Goal: Task Accomplishment & Management: Use online tool/utility

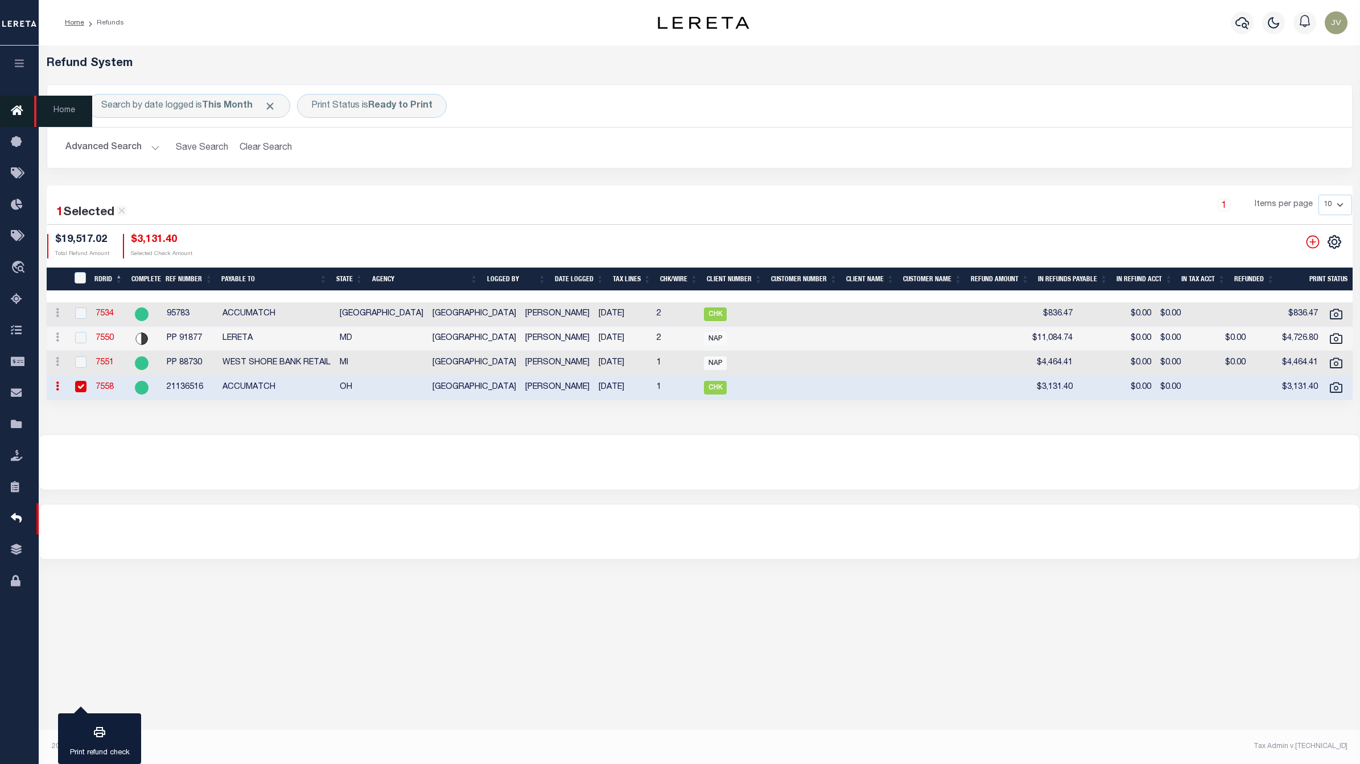
click at [10, 112] on link "Home" at bounding box center [19, 111] width 39 height 31
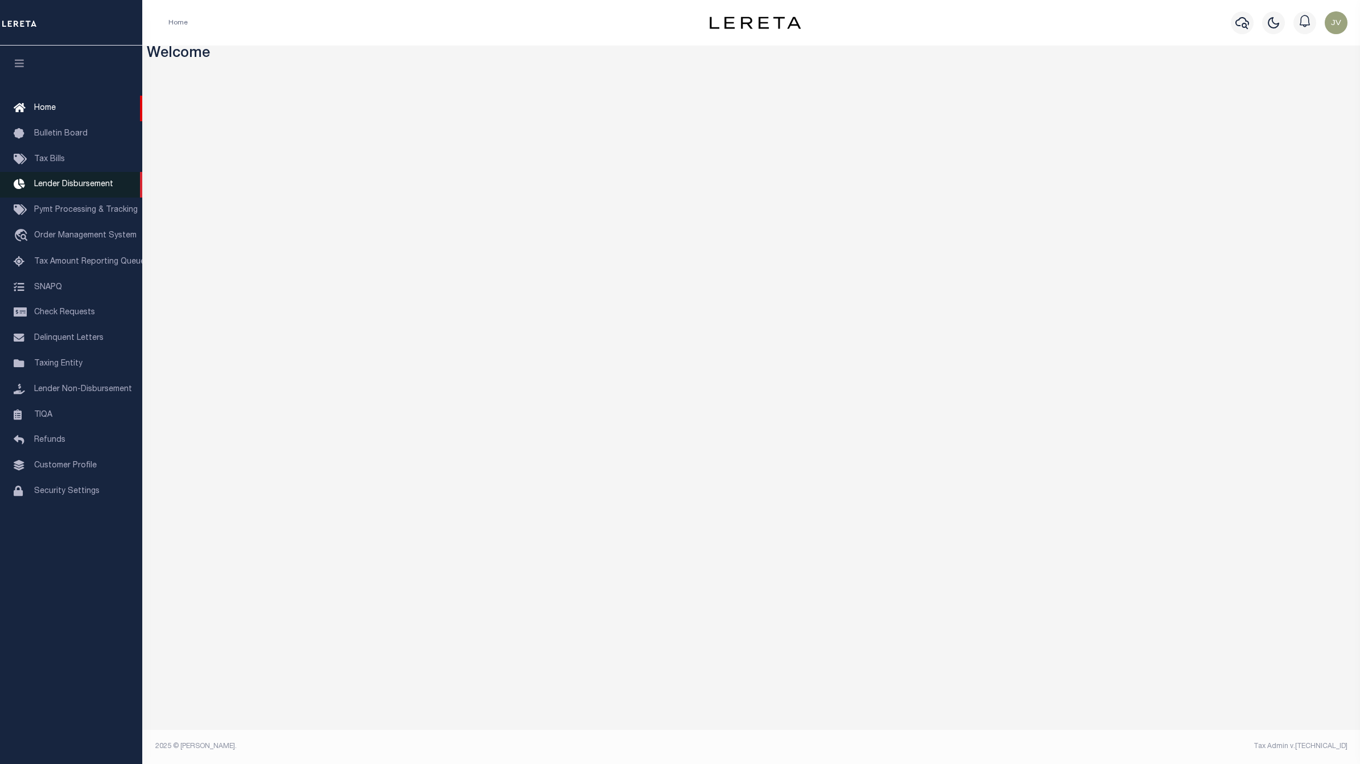
click at [66, 188] on span "Lender Disbursement" at bounding box center [73, 184] width 79 height 8
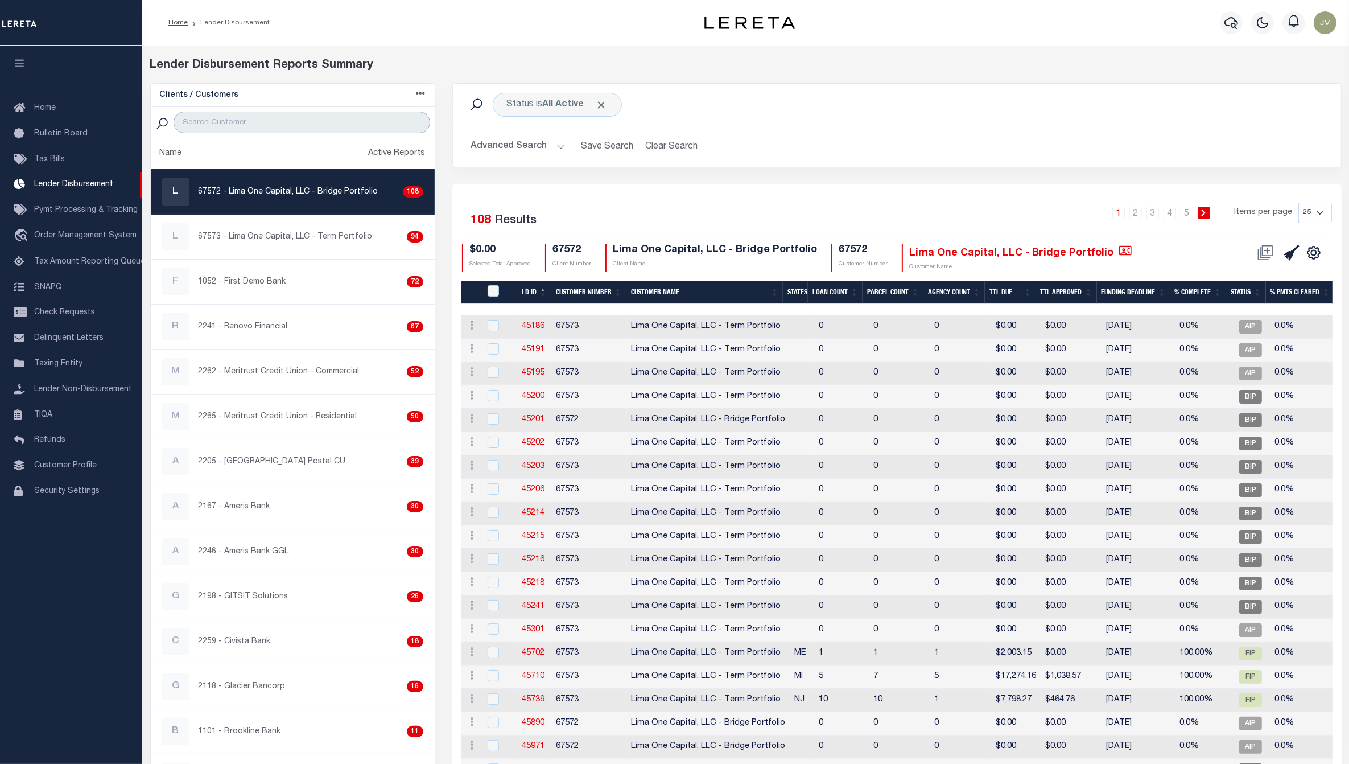
click at [228, 115] on input "search" at bounding box center [302, 123] width 257 height 22
click at [252, 322] on p "2241 - Renovo Financial" at bounding box center [243, 327] width 89 height 12
checkbox input "true"
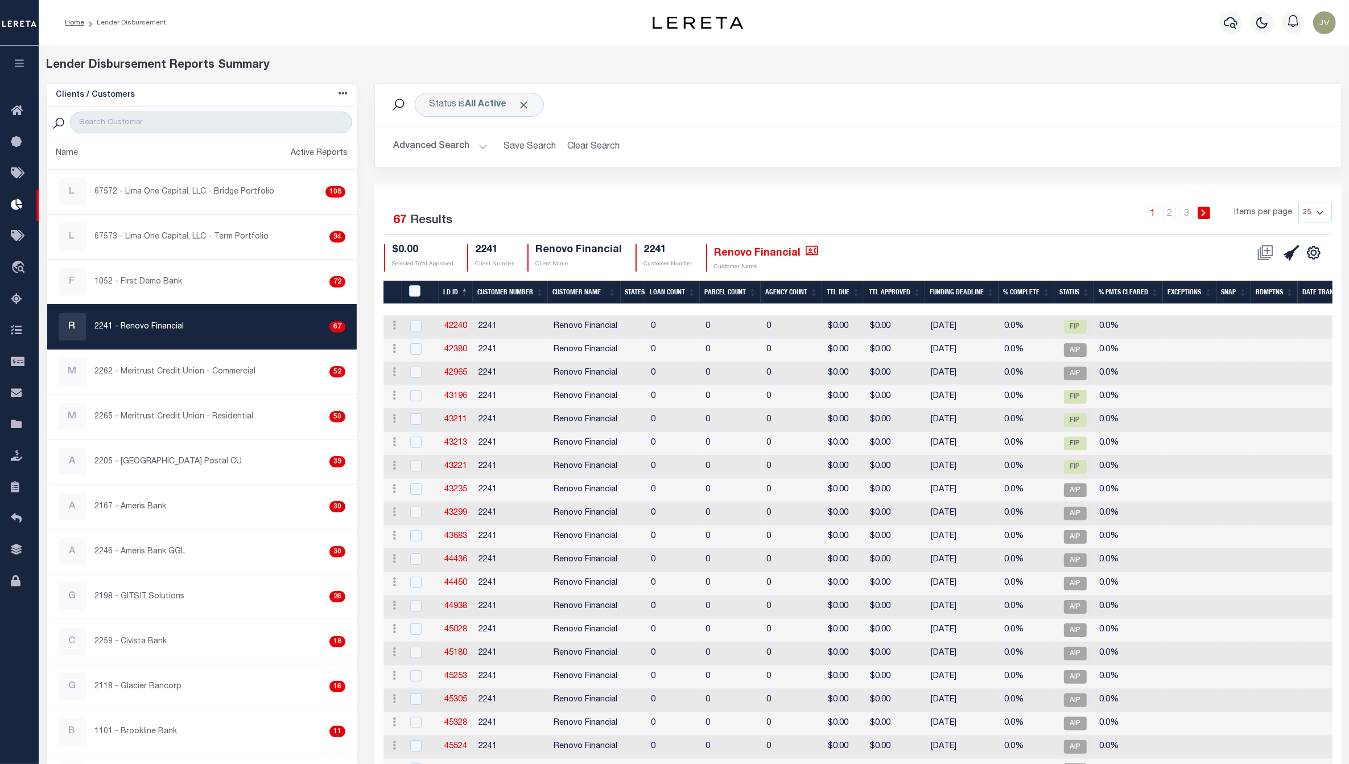
click at [480, 90] on div "Status is All Active Search" at bounding box center [858, 105] width 966 height 42
click at [483, 109] on b "All Active" at bounding box center [486, 104] width 42 height 9
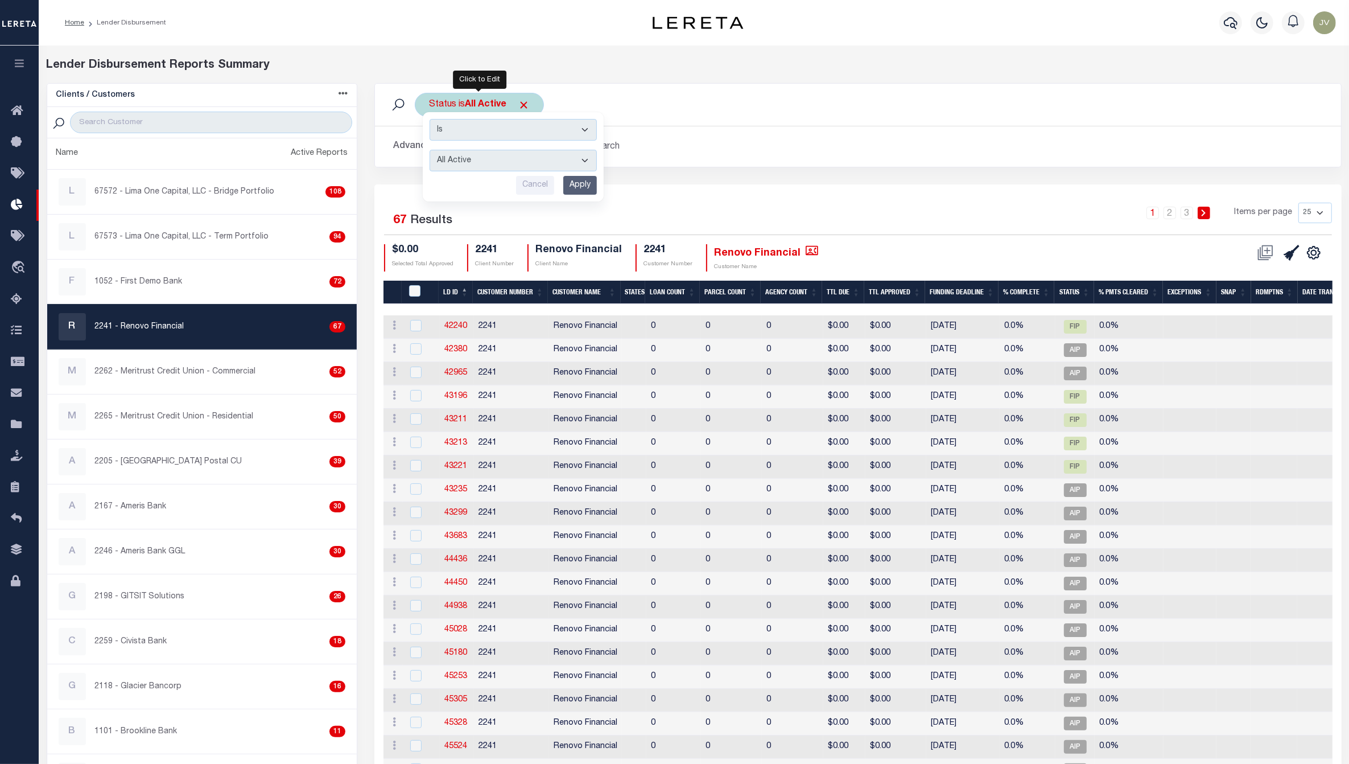
click at [513, 166] on select "All Active Approval In Progress Batching In Progress Complete Do Not Pay Escrow…" at bounding box center [513, 161] width 167 height 22
select select "BIP"
click at [430, 150] on select "All Active Approval In Progress Batching In Progress Complete Do Not Pay Escrow…" at bounding box center [513, 161] width 167 height 22
click at [588, 185] on input "Apply" at bounding box center [580, 185] width 34 height 19
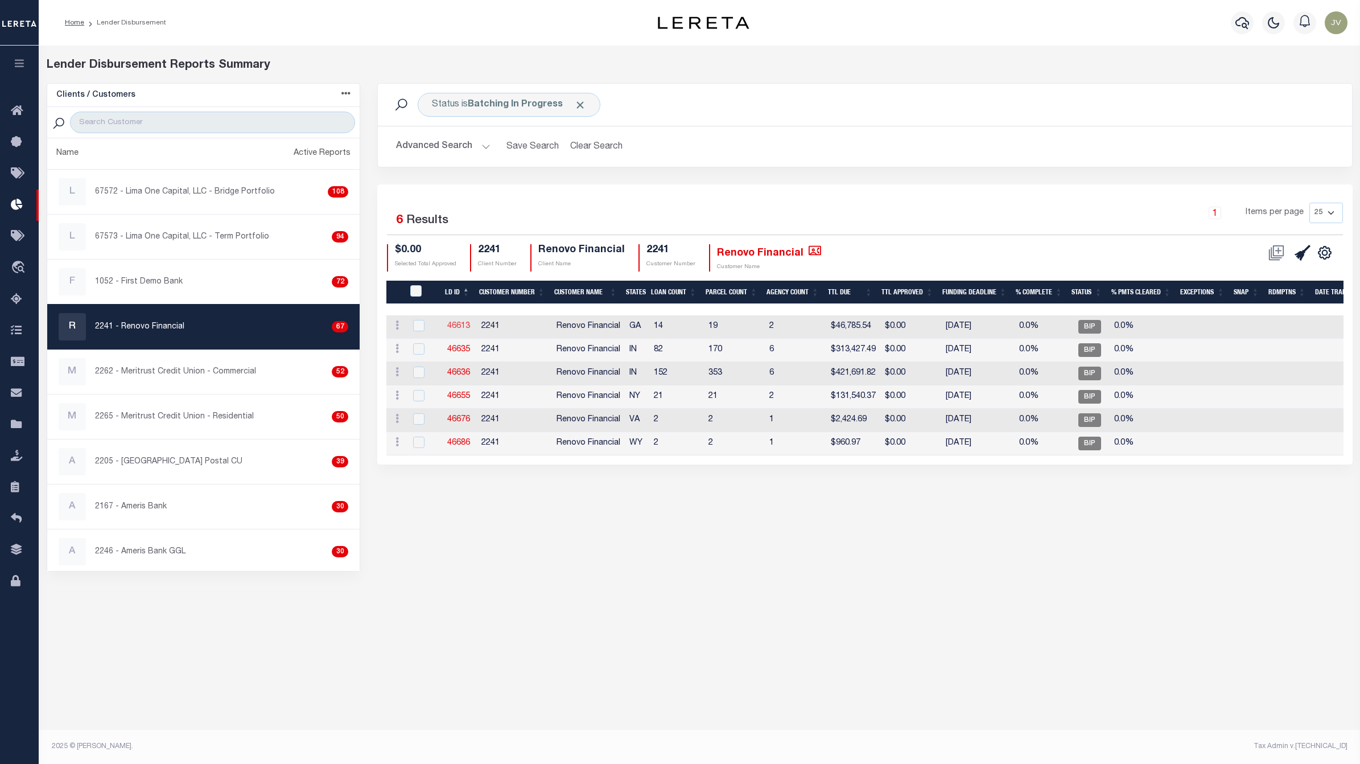
click at [462, 322] on link "46613" at bounding box center [458, 326] width 23 height 8
checkbox input "true"
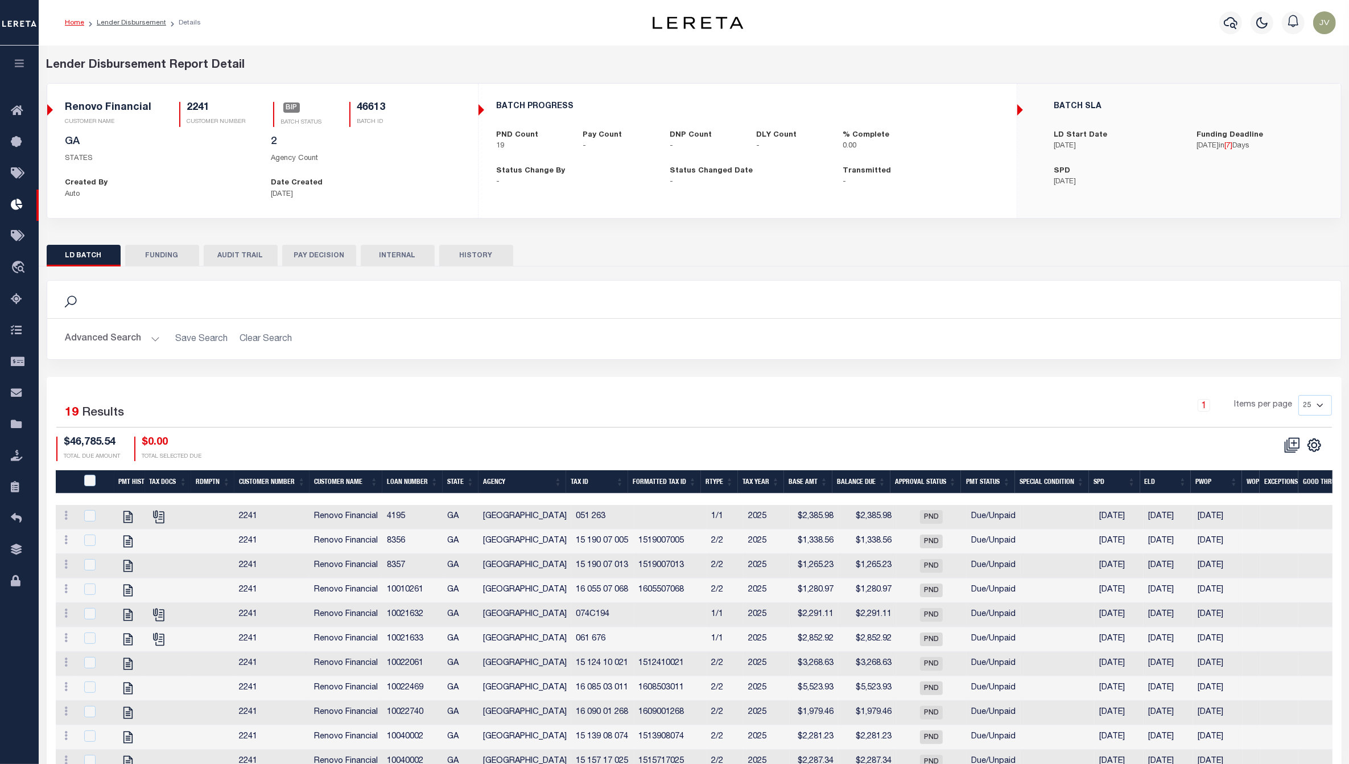
click at [174, 257] on button "FUNDING" at bounding box center [162, 256] width 74 height 22
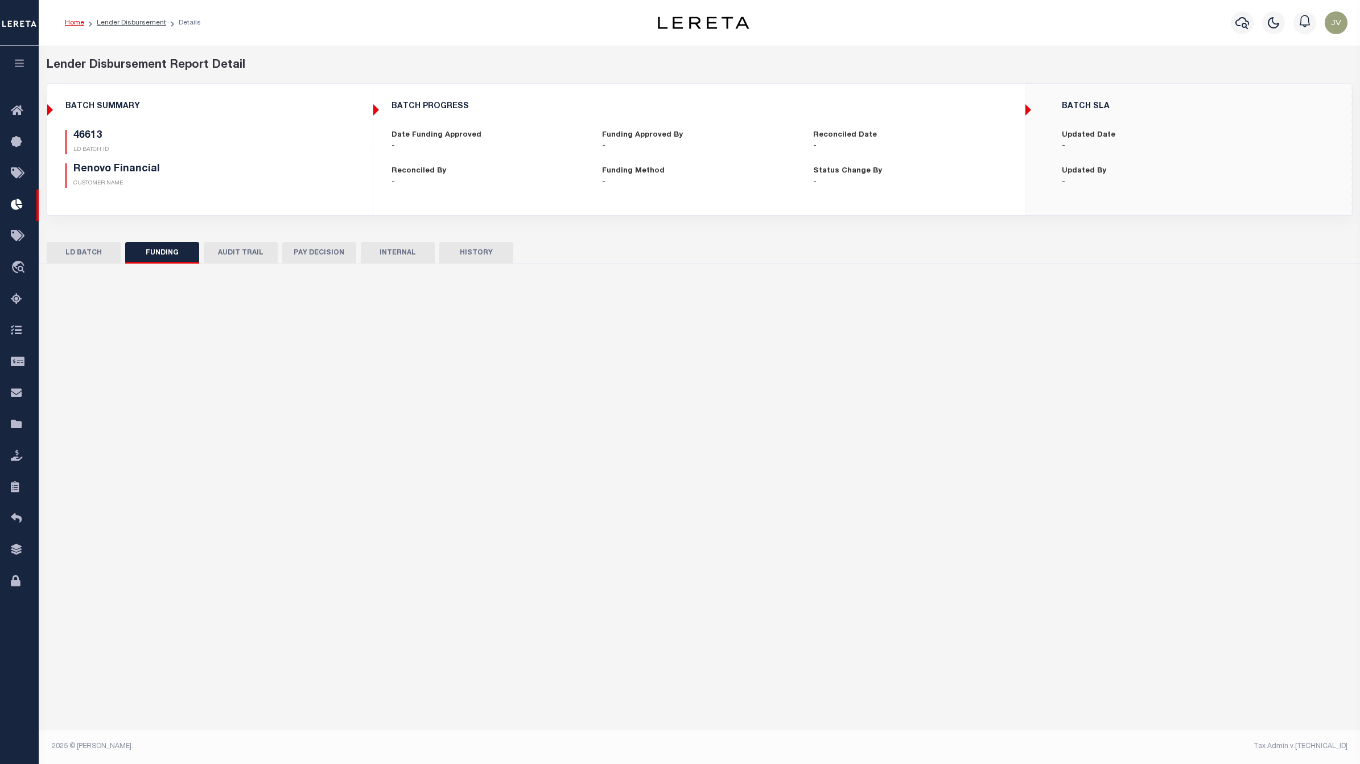
type input "$0"
type input "10/22/2025"
select select "100"
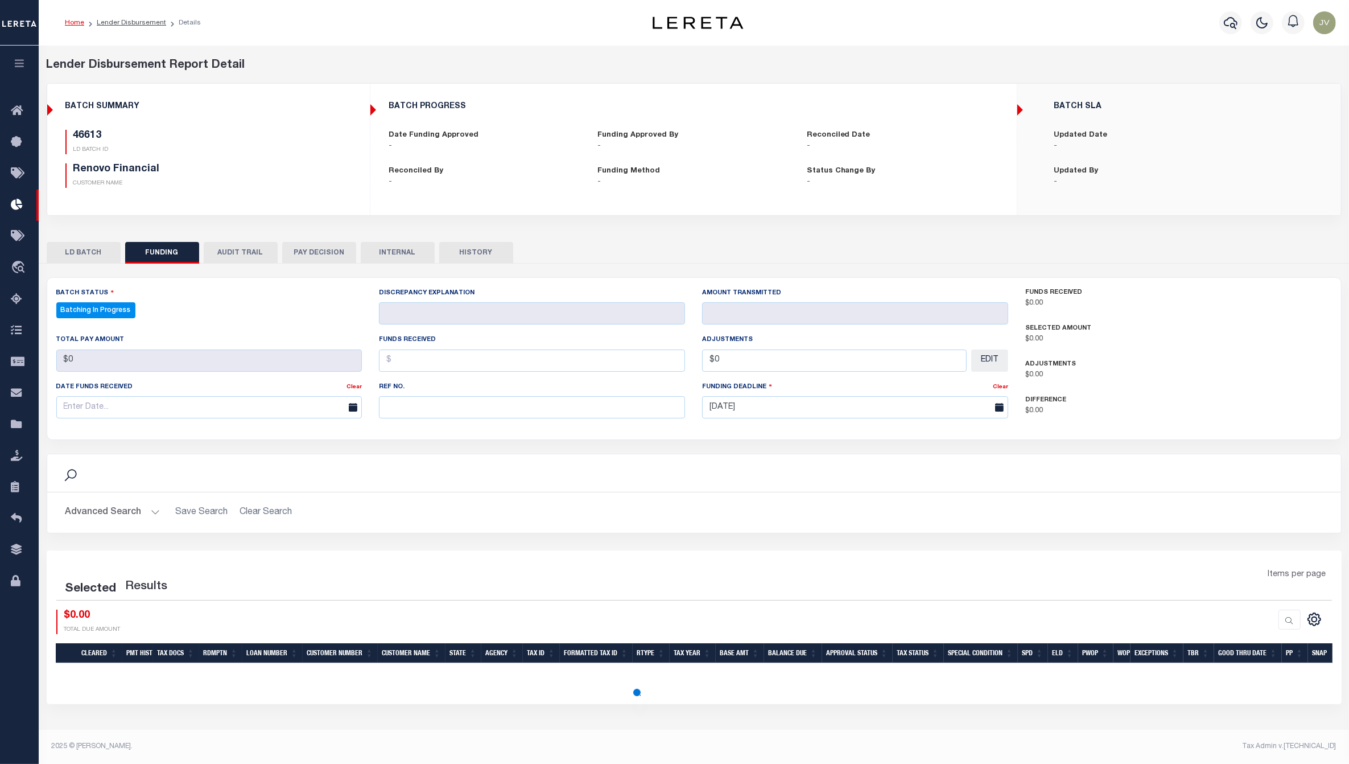
select select "100"
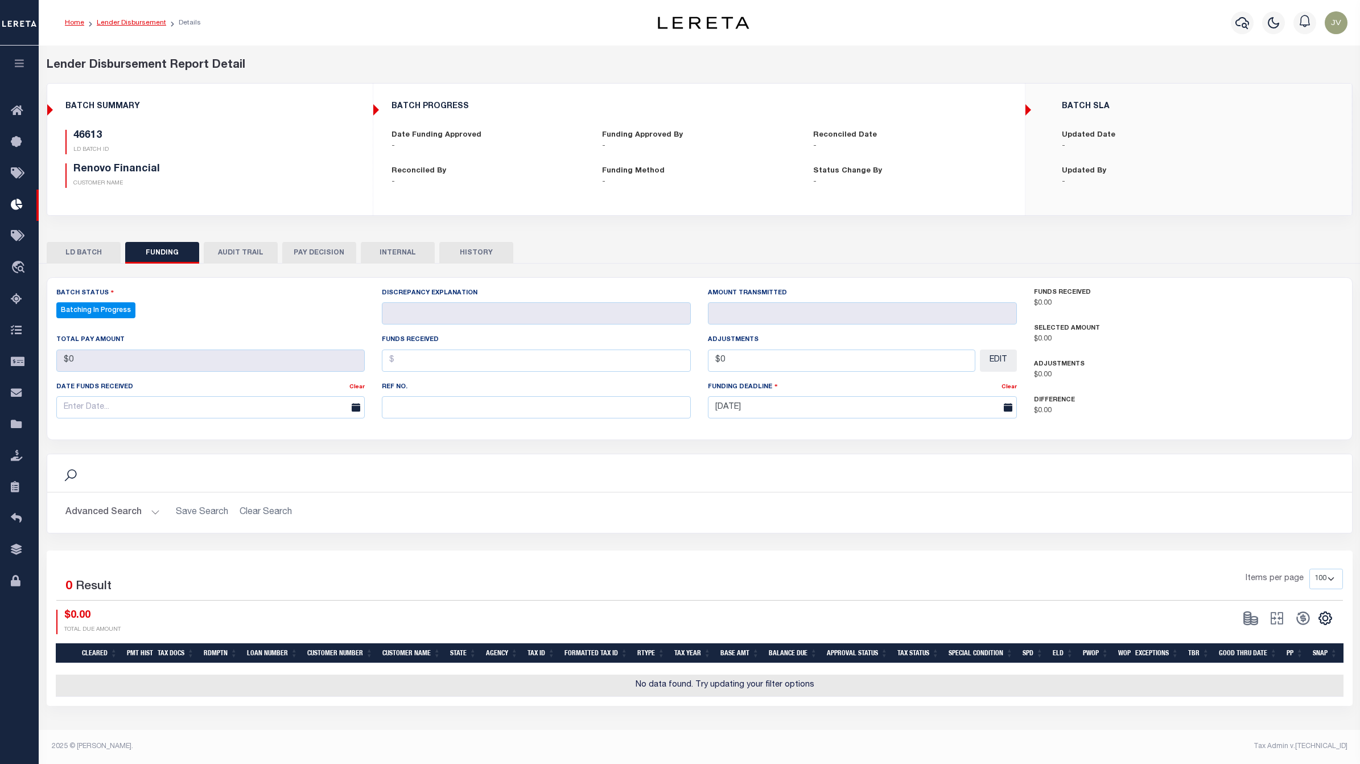
click at [132, 20] on link "Lender Disbursement" at bounding box center [131, 22] width 69 height 7
checkbox input "true"
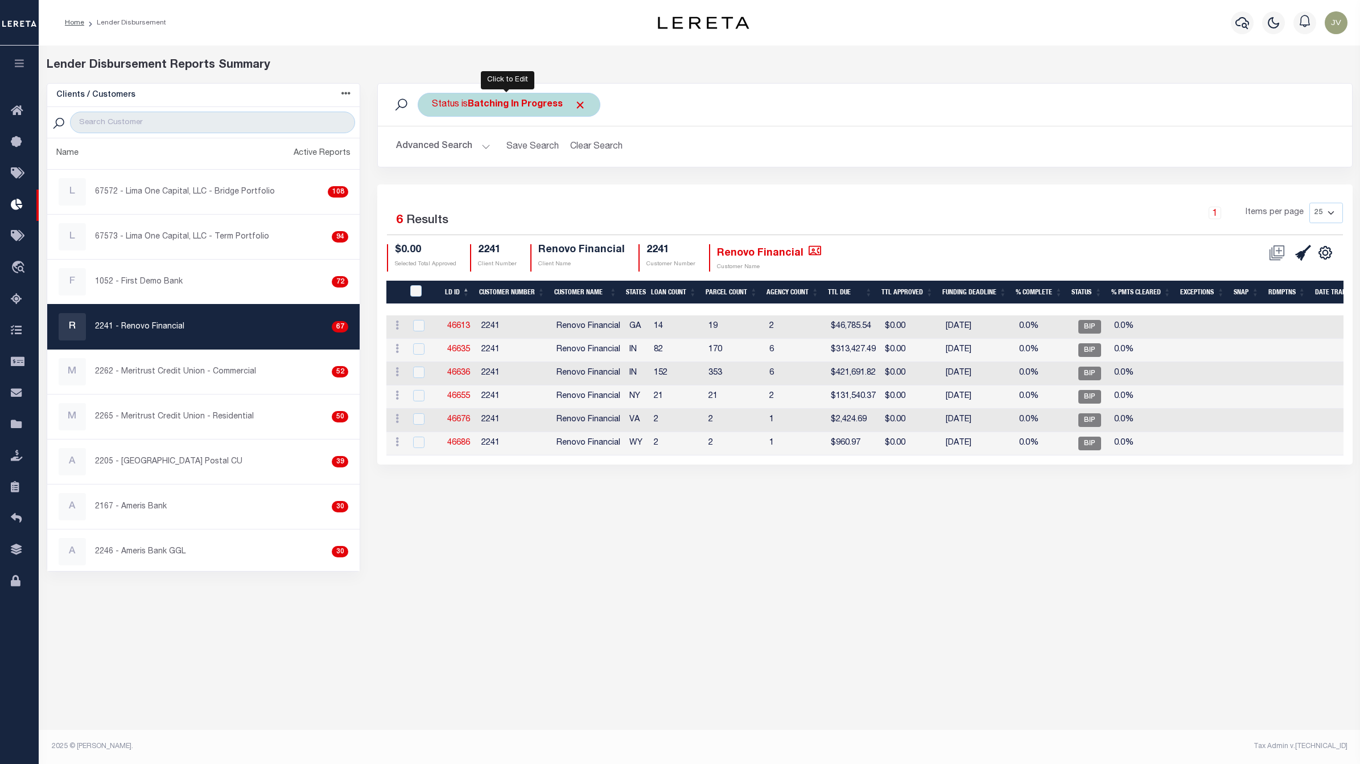
click at [504, 109] on b "Batching In Progress" at bounding box center [515, 104] width 95 height 9
click at [514, 157] on select "All Active Approval In Progress Batching In Progress Complete Do Not Pay Escrow…" at bounding box center [516, 161] width 167 height 22
select select "REC"
click at [433, 150] on select "All Active Approval In Progress Batching In Progress Complete Do Not Pay Escrow…" at bounding box center [516, 161] width 167 height 22
click at [585, 191] on input "Apply" at bounding box center [583, 185] width 34 height 19
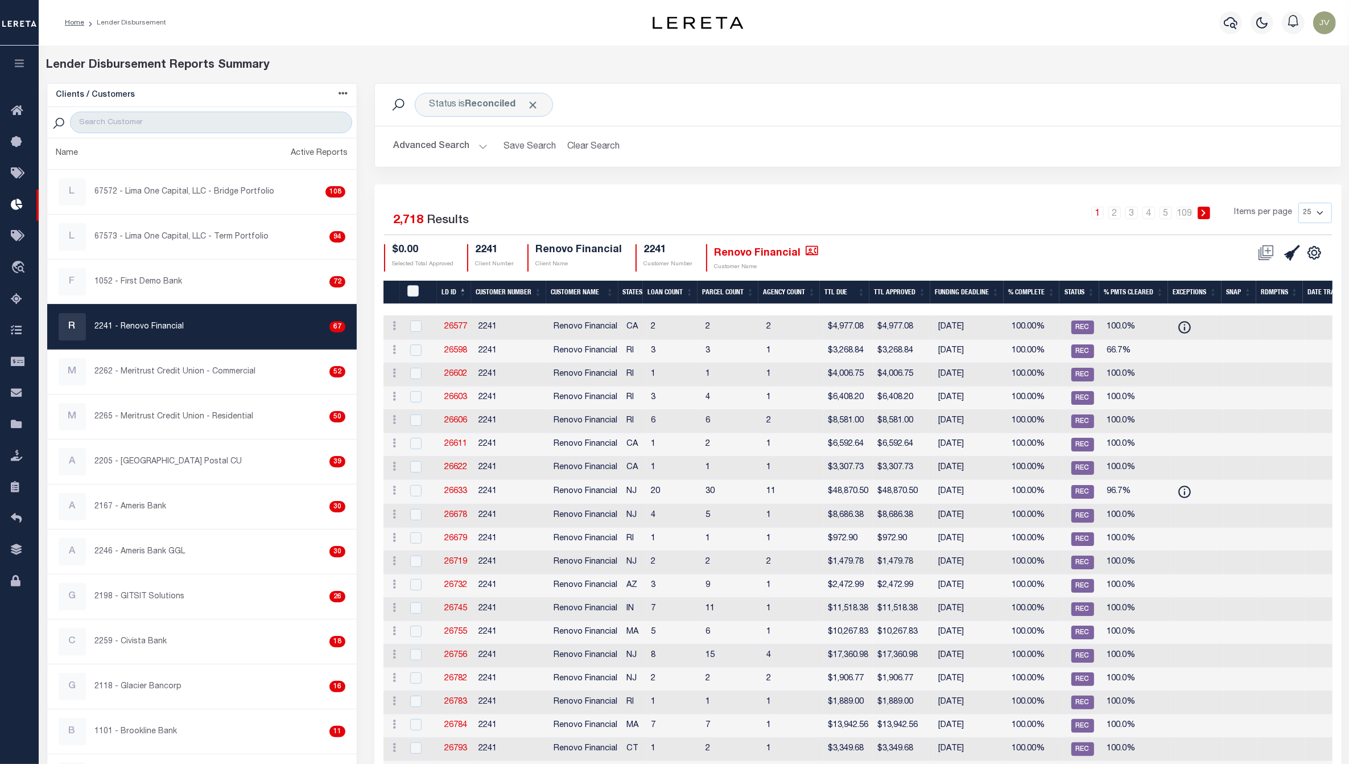
click at [963, 286] on th "Funding Deadline" at bounding box center [967, 292] width 73 height 23
click at [979, 283] on th "Funding Deadline" at bounding box center [967, 292] width 73 height 23
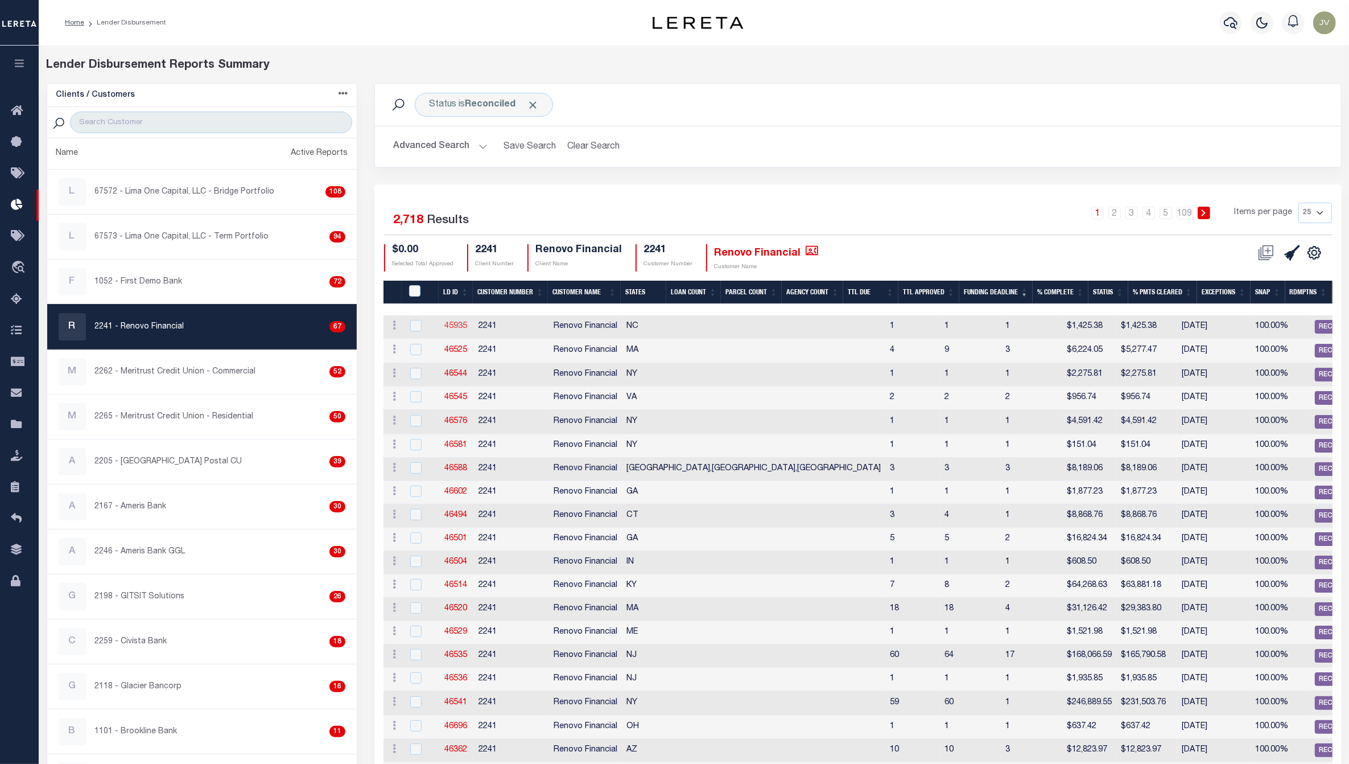
click at [451, 322] on link "45935" at bounding box center [455, 326] width 23 height 8
checkbox input "true"
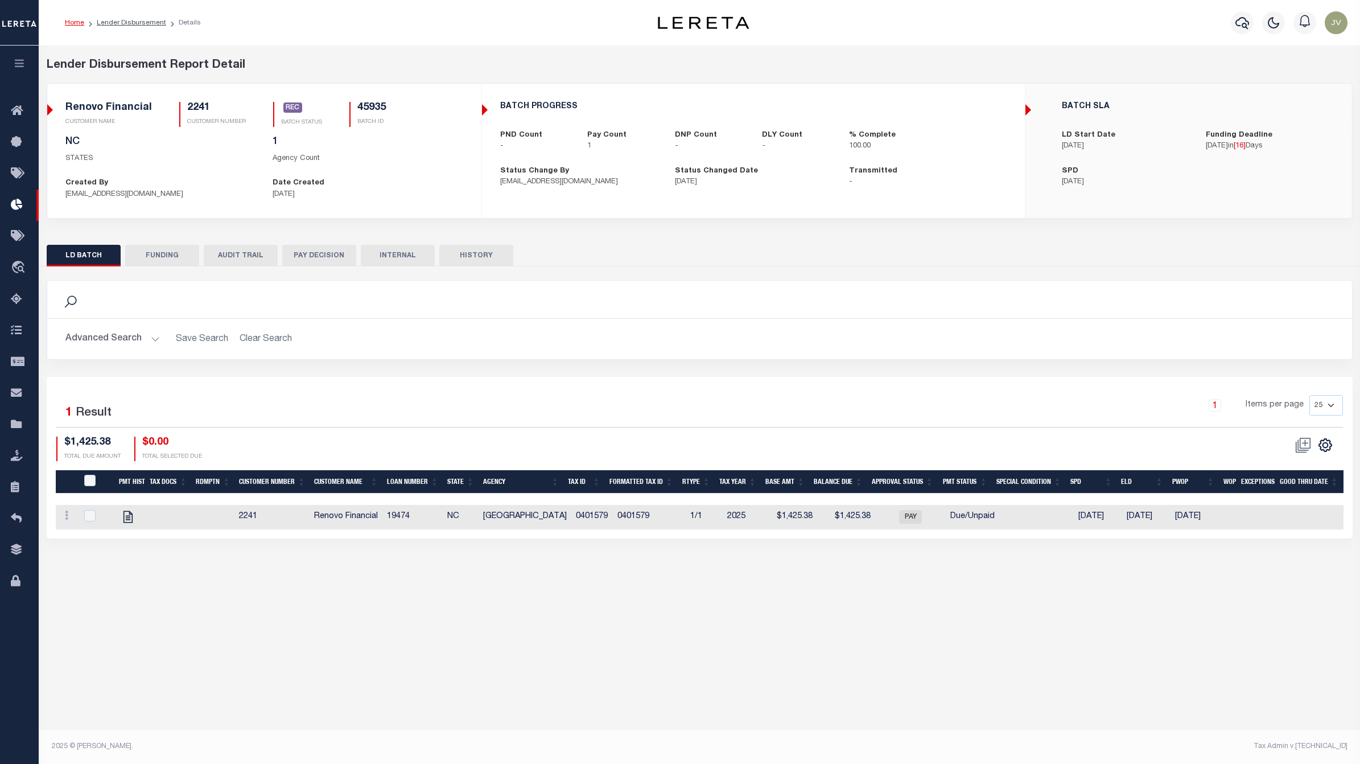
click at [174, 249] on button "FUNDING" at bounding box center [162, 256] width 74 height 22
type input "$1,425.38"
type input "$0"
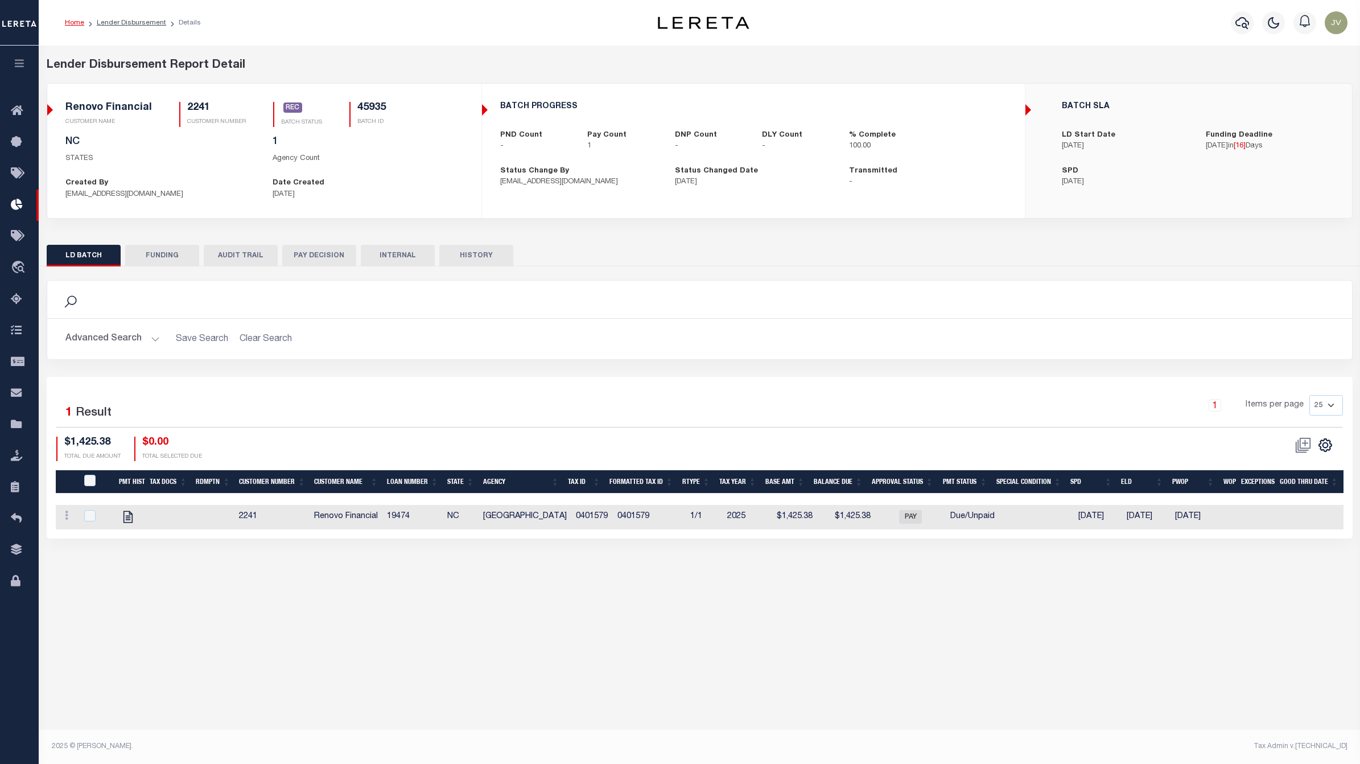
type input "09/26/2025"
type input "20250926MMQFMP2700385309261706FT03"
type input "10/31/2025"
select select "100"
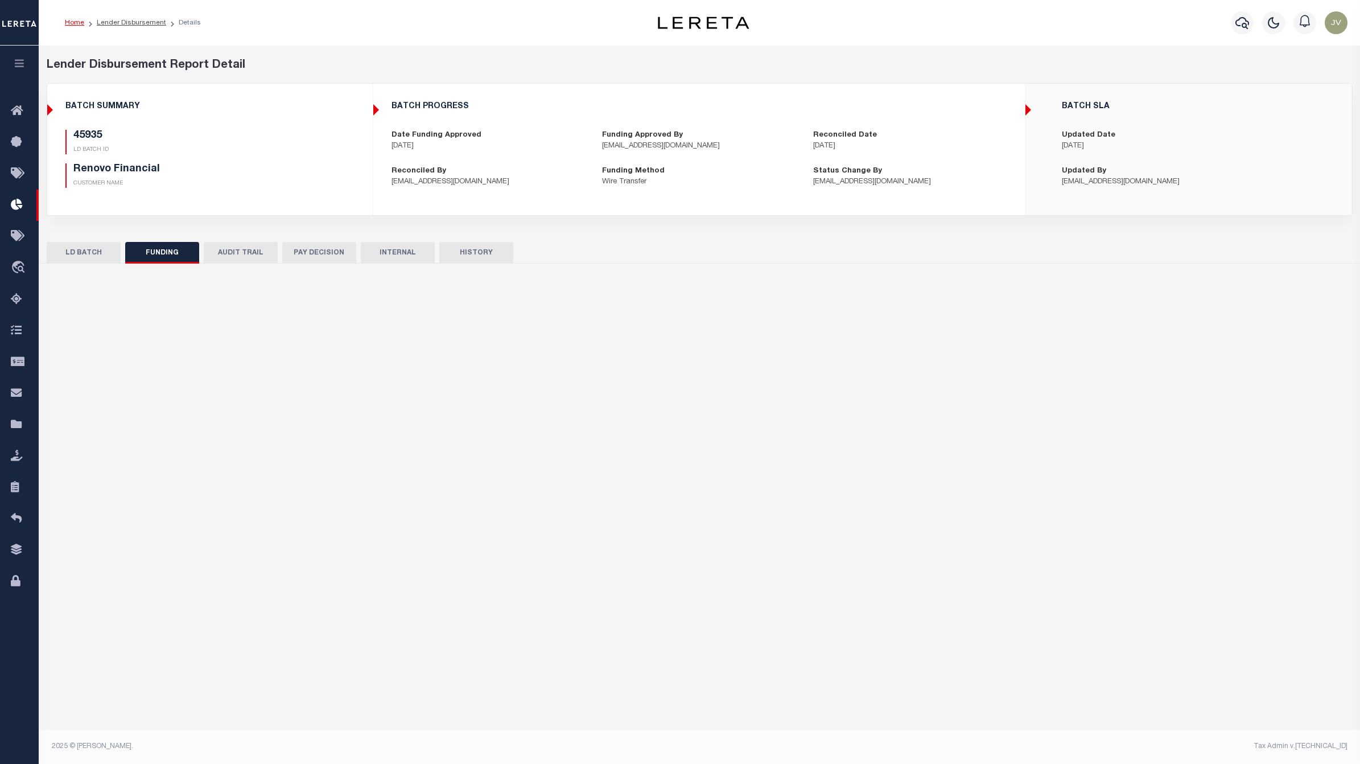
select select "100"
